Goal: Information Seeking & Learning: Learn about a topic

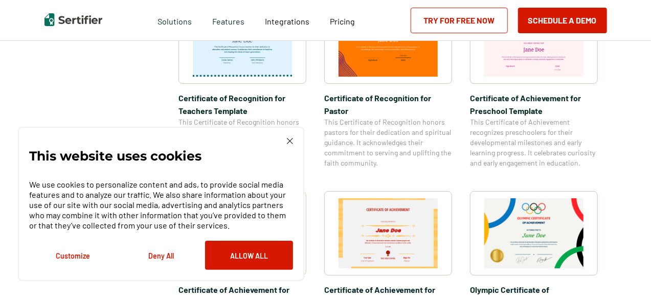
scroll to position [614, 0]
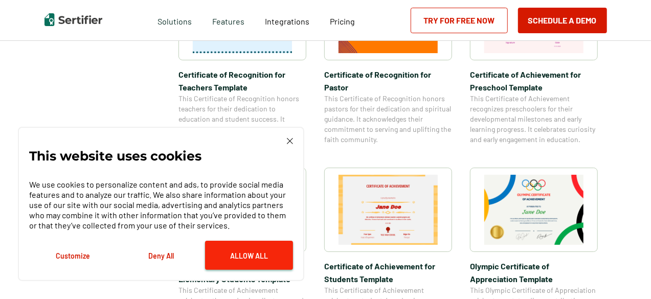
click at [241, 257] on button "Allow All" at bounding box center [249, 255] width 88 height 29
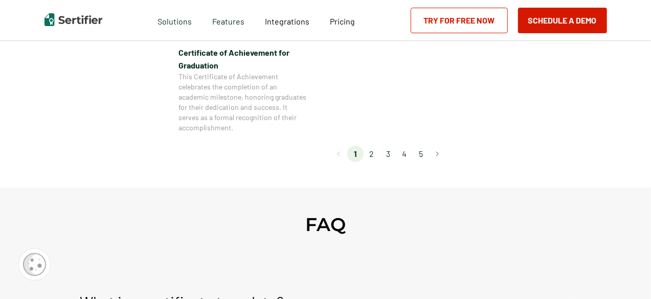
scroll to position [1023, 0]
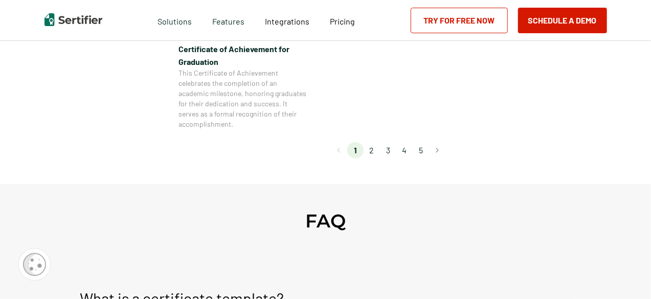
click at [372, 149] on li "2" at bounding box center [372, 150] width 16 height 16
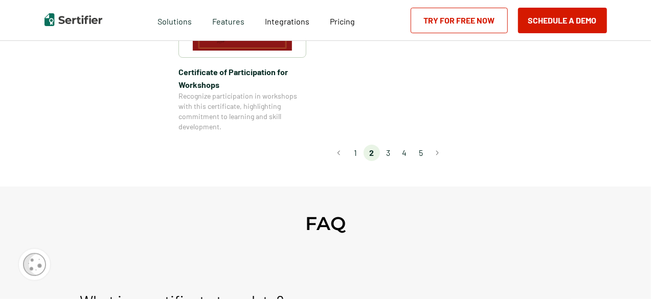
click at [389, 145] on li "3" at bounding box center [388, 153] width 16 height 16
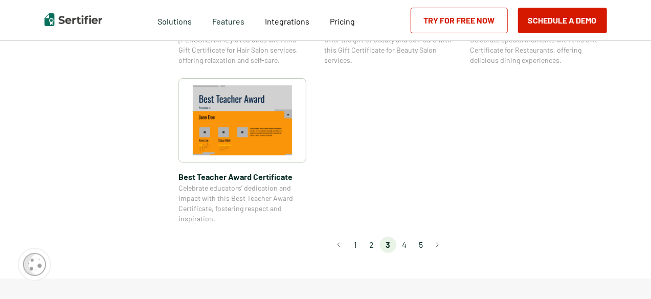
scroll to position [818, 0]
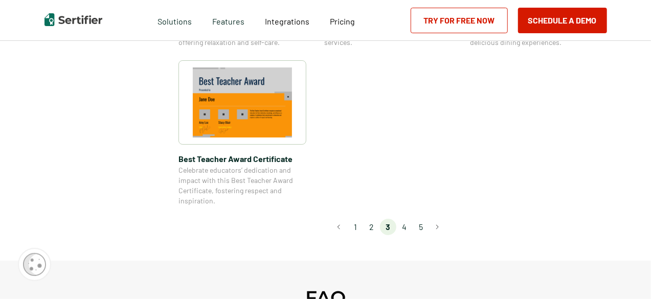
click at [406, 230] on li "4" at bounding box center [404, 227] width 16 height 16
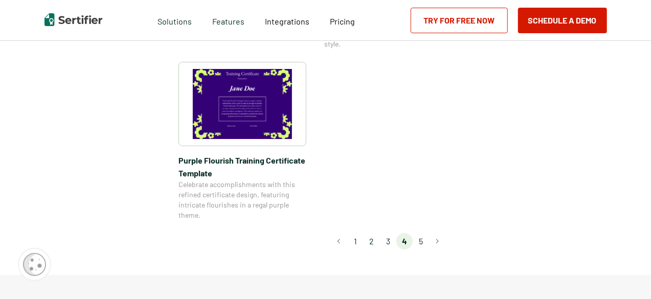
scroll to position [920, 0]
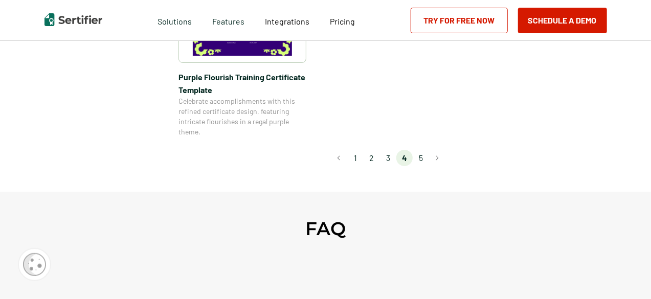
click at [423, 159] on li "5" at bounding box center [421, 158] width 16 height 16
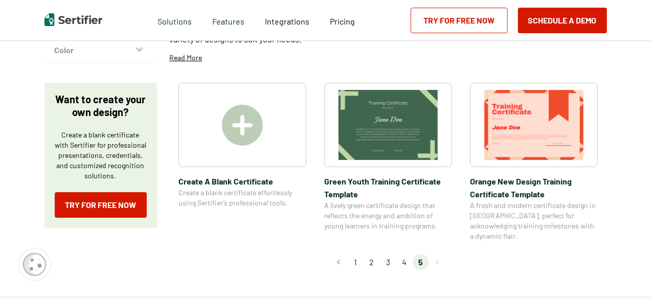
scroll to position [153, 0]
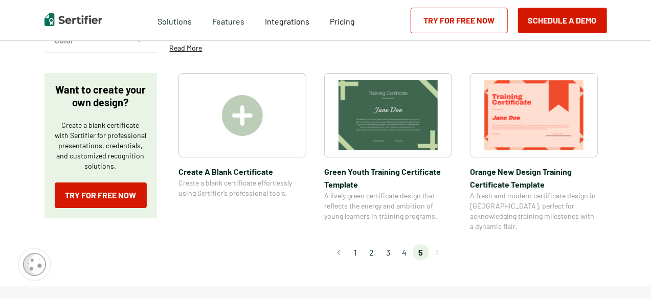
click at [388, 244] on li "3" at bounding box center [388, 252] width 16 height 16
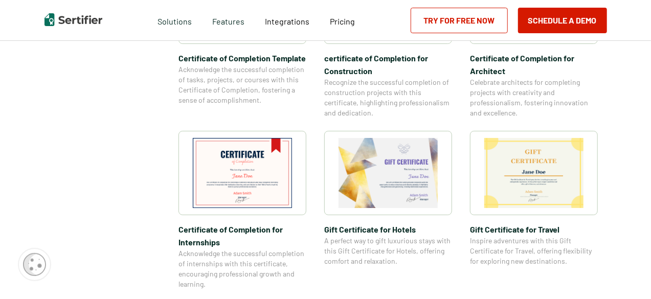
scroll to position [460, 0]
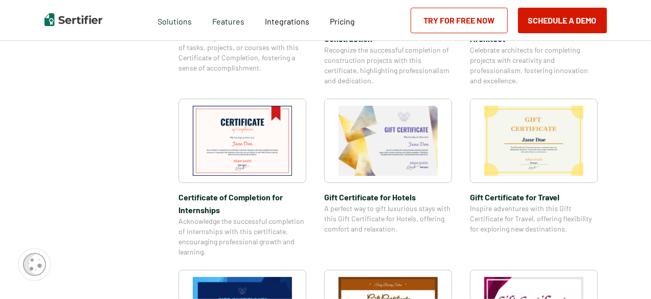
click at [251, 146] on img at bounding box center [242, 141] width 99 height 70
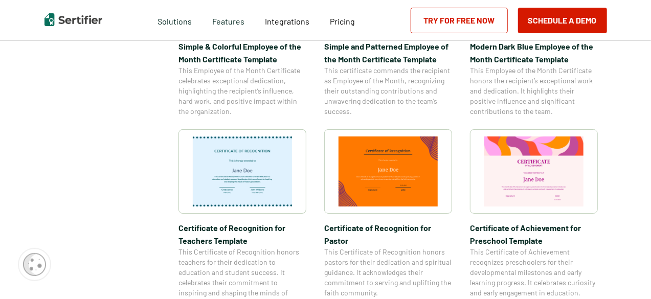
scroll to position [1269, 0]
